Goal: Task Accomplishment & Management: Use online tool/utility

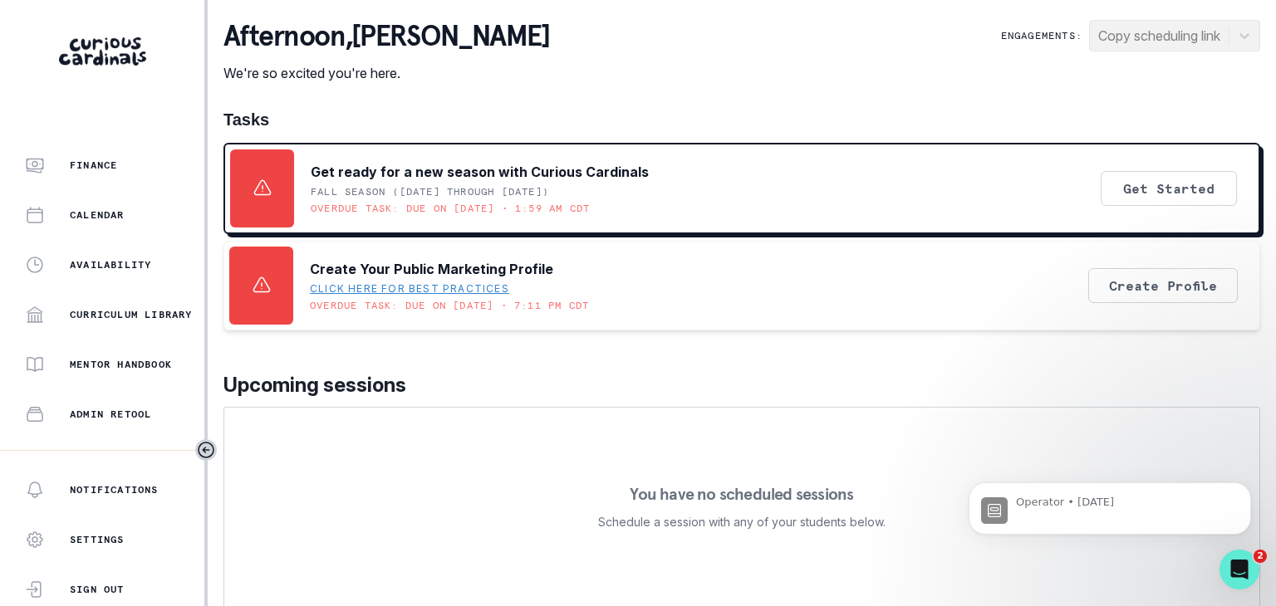
scroll to position [166, 0]
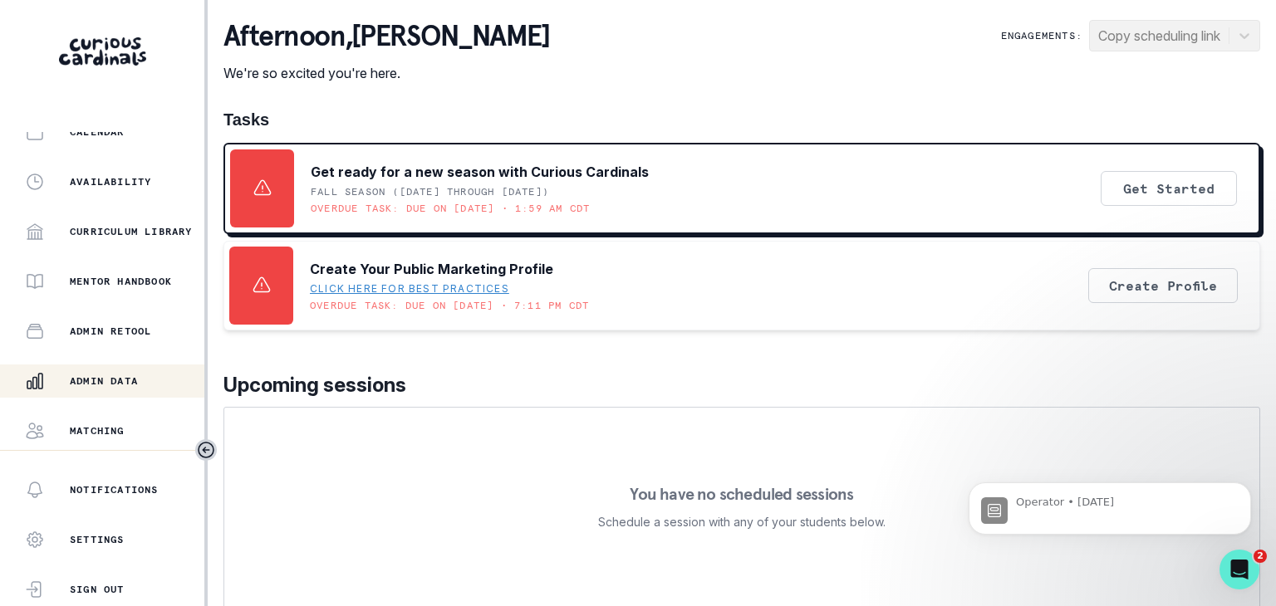
click at [145, 380] on div "Admin Data" at bounding box center [114, 381] width 179 height 20
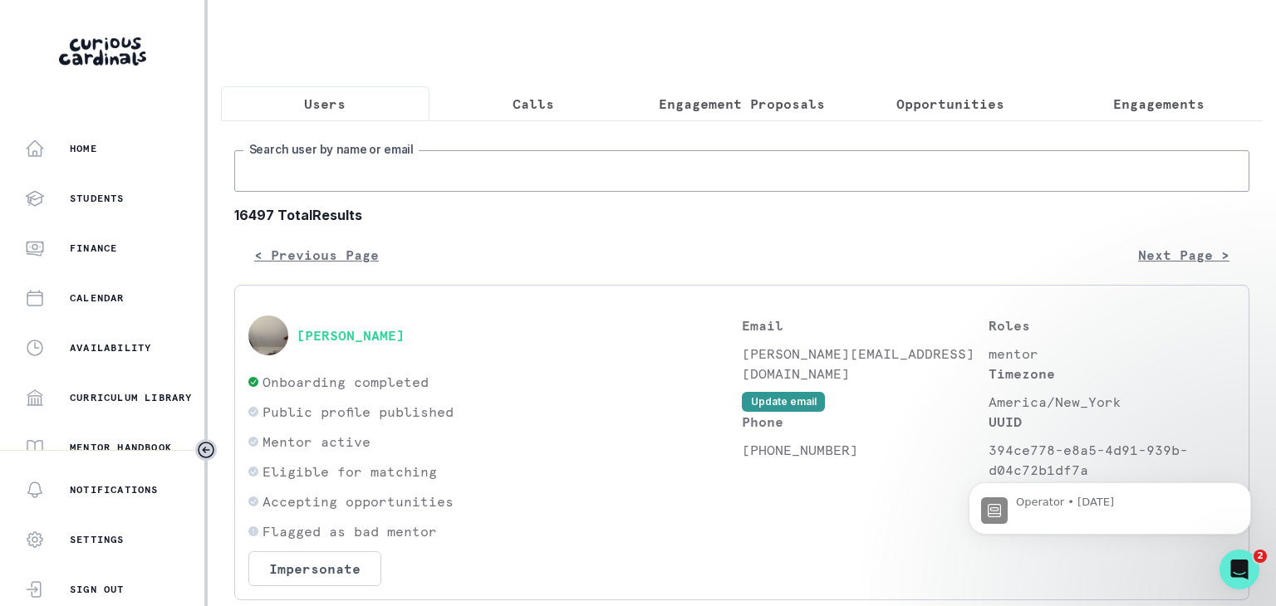
click at [362, 181] on input "Search user by name or email" at bounding box center [741, 171] width 1015 height 42
paste input "[PERSON_NAME]"
type input "[PERSON_NAME]"
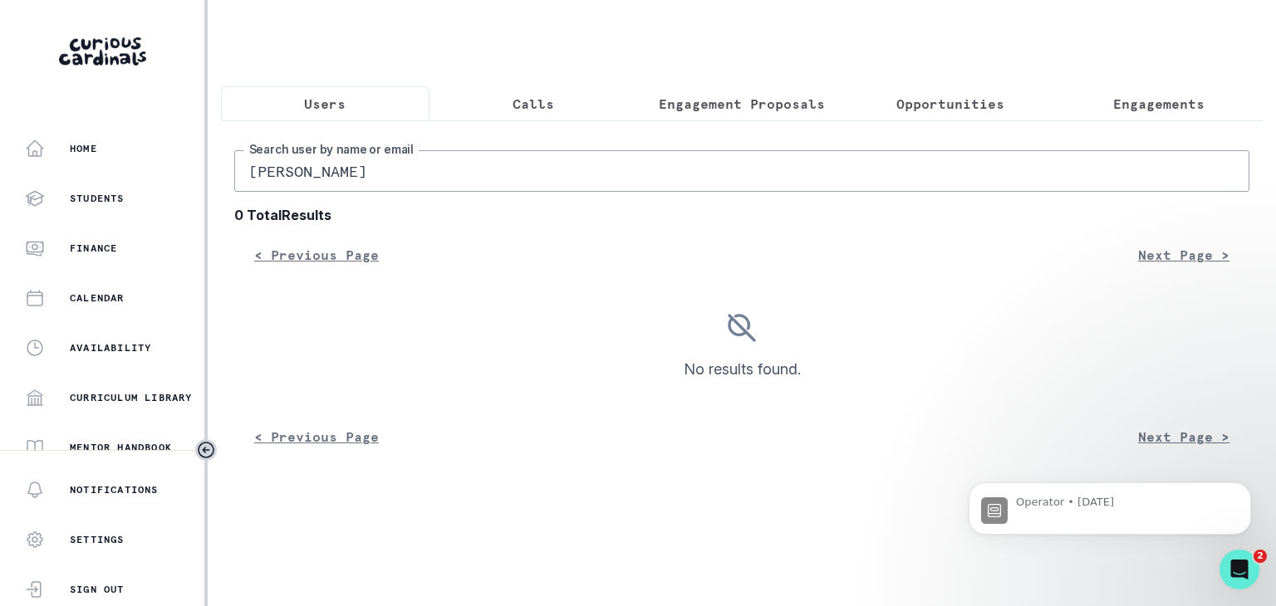
click at [363, 187] on input "[PERSON_NAME]" at bounding box center [741, 171] width 1015 height 42
drag, startPoint x: 380, startPoint y: 184, endPoint x: 218, endPoint y: 186, distance: 162.0
click at [218, 186] on main "Users Calls Engagement Proposals Opportunities Engagements [PERSON_NAME] Search…" at bounding box center [742, 303] width 1068 height 606
paste input "[EMAIL_ADDRESS][DOMAIN_NAME]"
type input "[EMAIL_ADDRESS][DOMAIN_NAME]"
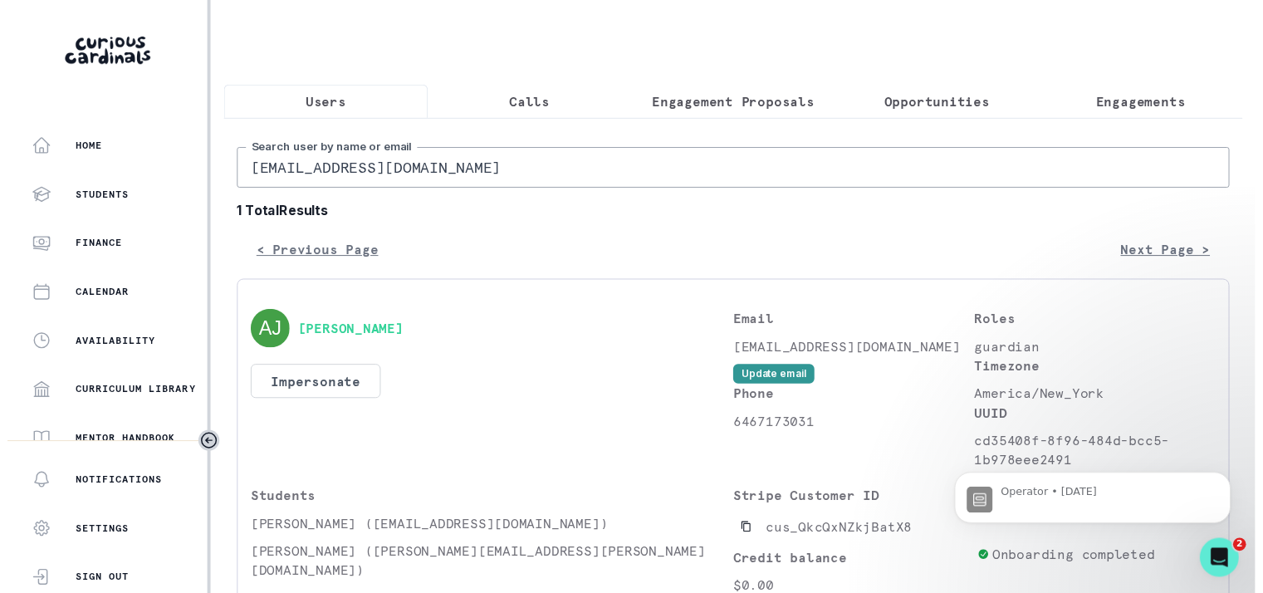
scroll to position [135, 0]
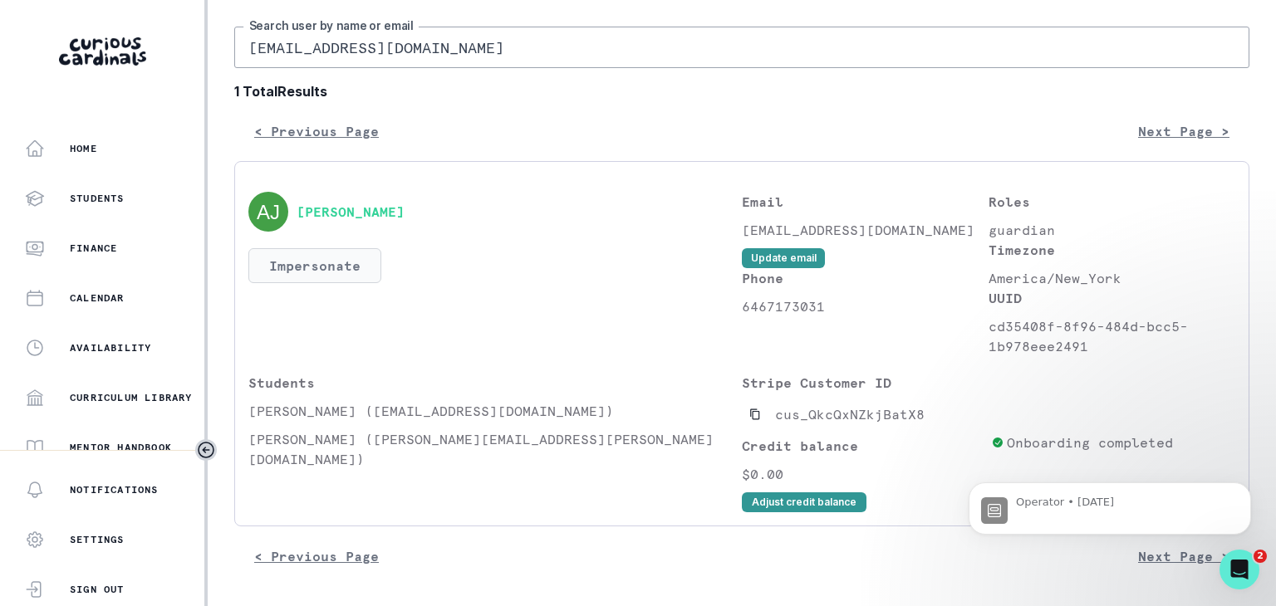
click at [336, 263] on button "Impersonate" at bounding box center [314, 265] width 133 height 35
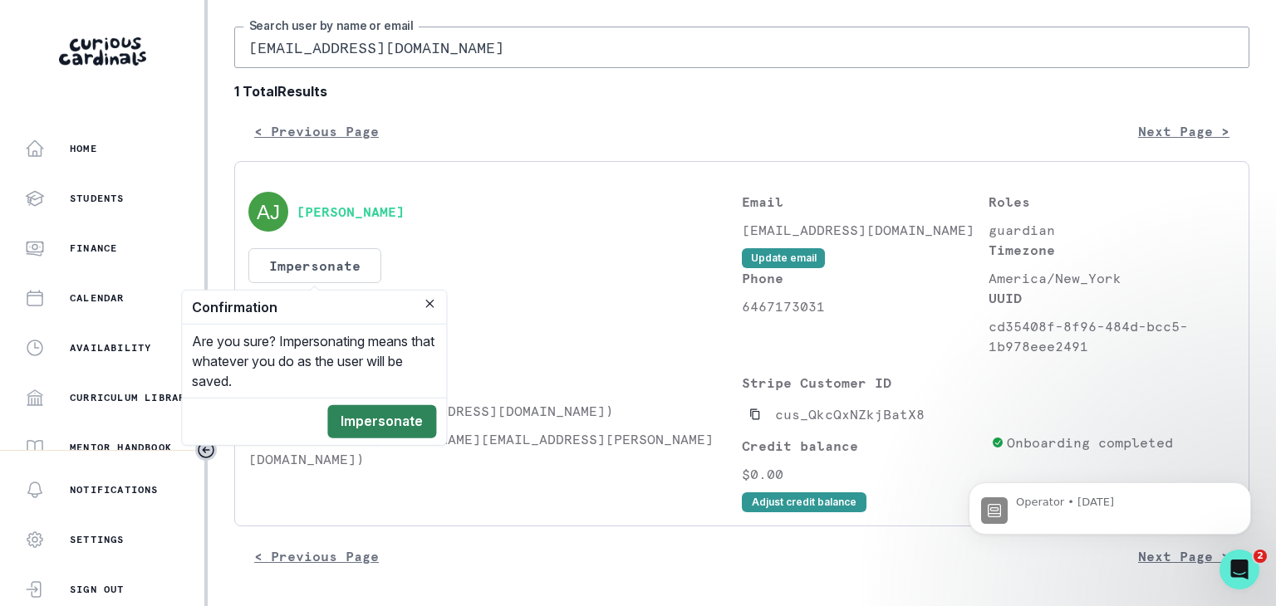
click at [387, 424] on button "Impersonate" at bounding box center [381, 421] width 109 height 33
